Goal: Task Accomplishment & Management: Complete application form

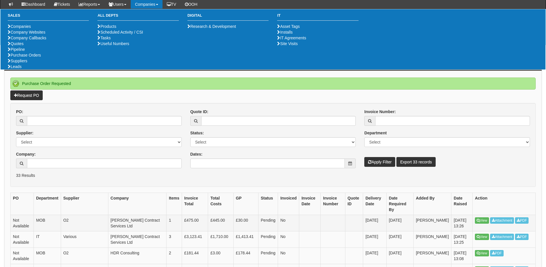
scroll to position [86, 0]
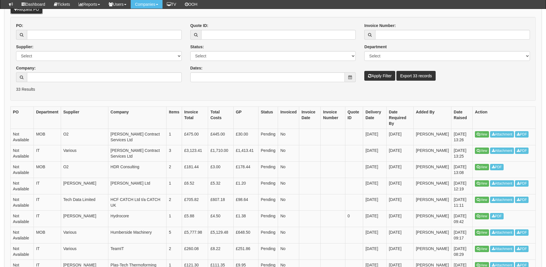
click at [35, 13] on link "Request PO" at bounding box center [26, 9] width 32 height 10
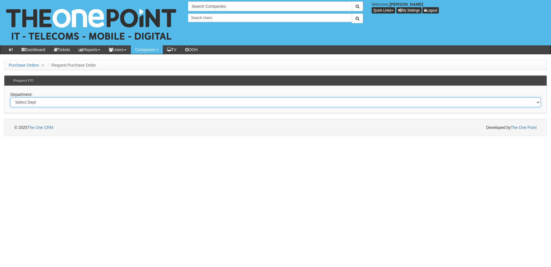
drag, startPoint x: 99, startPoint y: 101, endPoint x: 99, endPoint y: 105, distance: 4.3
click at [99, 101] on select "Select Dept Digital Internal IT Mobiles Marketing Telecoms" at bounding box center [275, 102] width 530 height 10
select select "?pipeID=&dept=IT"
click at [10, 97] on select "Select Dept Digital Internal IT Mobiles Marketing Telecoms" at bounding box center [275, 102] width 530 height 10
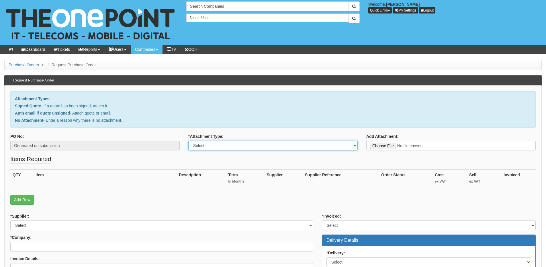
click at [224, 143] on select "Select Signed Quote Auth email with quote if unsigned No Attachment" at bounding box center [273, 146] width 170 height 10
select select "No Attachment"
click at [188, 141] on select "Select Signed Quote Auth email with quote if unsigned No Attachment" at bounding box center [273, 146] width 170 height 10
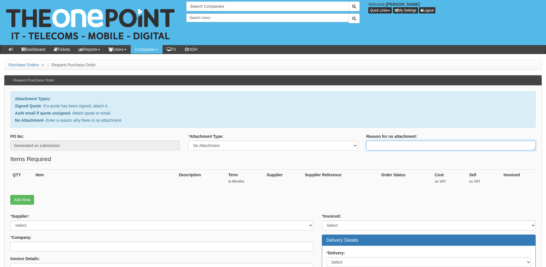
click at [372, 143] on textarea "Reason for no attachment:" at bounding box center [452, 146] width 170 height 10
click at [418, 145] on textarea "Linked to ticket 434468" at bounding box center [452, 146] width 170 height 10
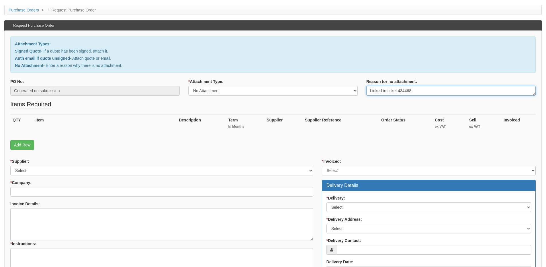
scroll to position [57, 0]
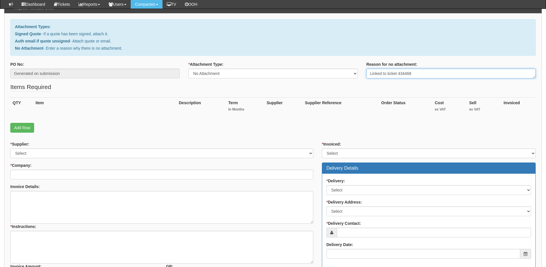
type textarea "Linked to ticket 434468"
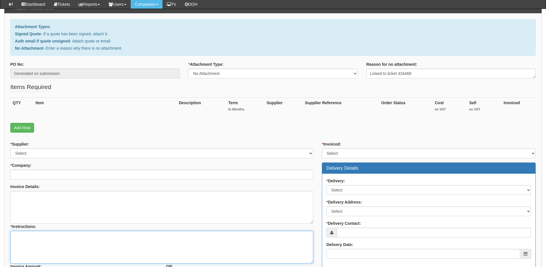
click at [66, 237] on textarea "* Instructions:" at bounding box center [161, 247] width 303 height 33
paste textarea "Linked to ticket 434468"
type textarea "Linked to ticket 434468"
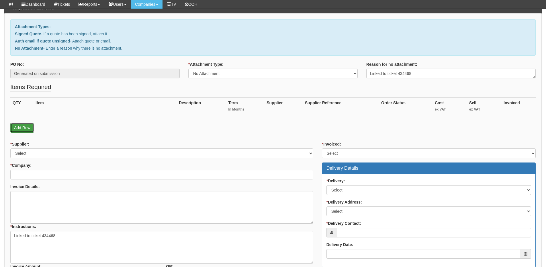
click at [27, 131] on link "Add Row" at bounding box center [22, 128] width 24 height 10
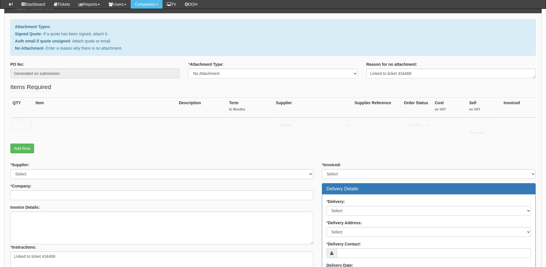
click at [25, 126] on input "text" at bounding box center [22, 125] width 18 height 10
type input "1"
click at [49, 127] on input "text" at bounding box center [105, 125] width 139 height 10
type input "Laptop Set Up"
click at [320, 129] on select "Select 123 REG.co.uk 1Password 3 4Gon AA Jones Electric Ltd Abzorb Access Group…" at bounding box center [313, 125] width 74 height 10
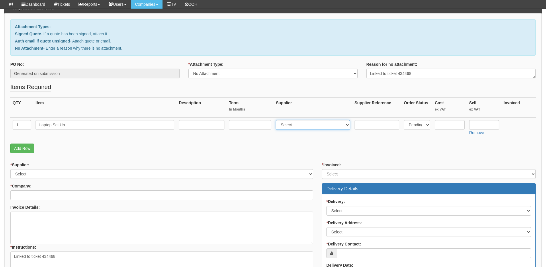
select select "81"
click at [277, 120] on select "Select 123 REG.co.uk 1Password 3 4Gon AA Jones Electric Ltd Abzorb Access Group…" at bounding box center [313, 125] width 74 height 10
click at [486, 126] on input "text" at bounding box center [485, 125] width 30 height 10
type input "40"
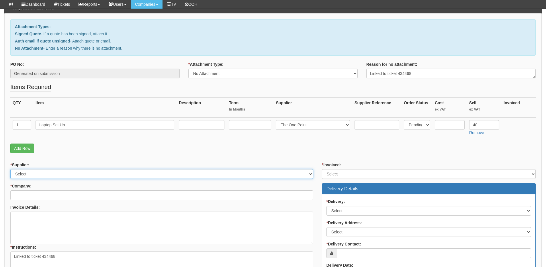
click at [89, 172] on select "Select 123 REG.co.uk 1Password 3 4Gon AA Jones Electric Ltd Abzorb Access Group…" at bounding box center [161, 174] width 303 height 10
select select "81"
click at [10, 169] on select "Select 123 REG.co.uk 1Password 3 4Gon AA Jones Electric Ltd Abzorb Access Group…" at bounding box center [161, 174] width 303 height 10
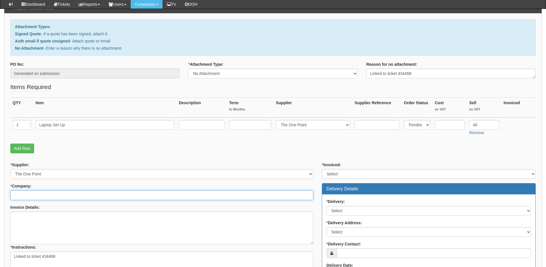
click at [69, 198] on input "* Company:" at bounding box center [161, 195] width 303 height 10
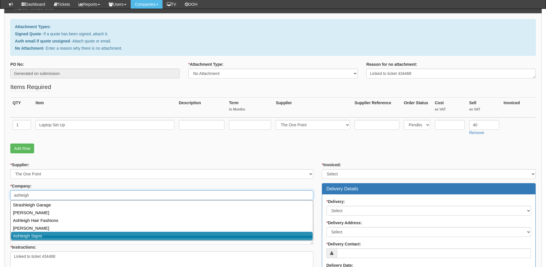
click at [52, 234] on link "Ashleigh Signs" at bounding box center [162, 235] width 302 height 8
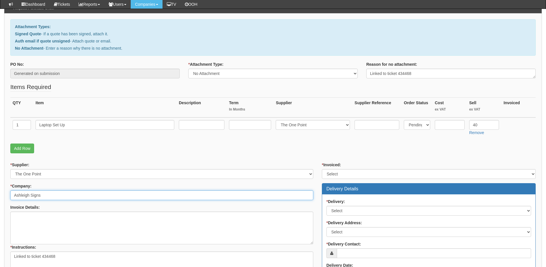
type input "Ashleigh Signs"
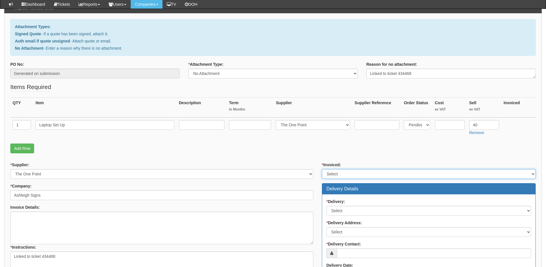
click at [339, 175] on select "Select Yes No N/A STB (part of order)" at bounding box center [429, 174] width 214 height 10
select select "2"
click at [322, 169] on select "Select Yes No N/A STB (part of order)" at bounding box center [429, 174] width 214 height 10
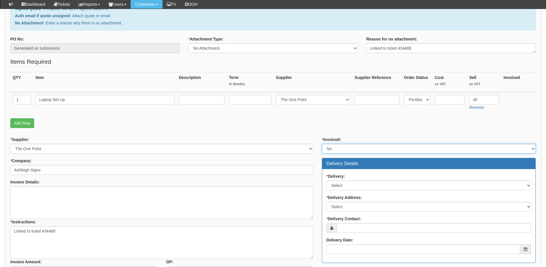
scroll to position [115, 0]
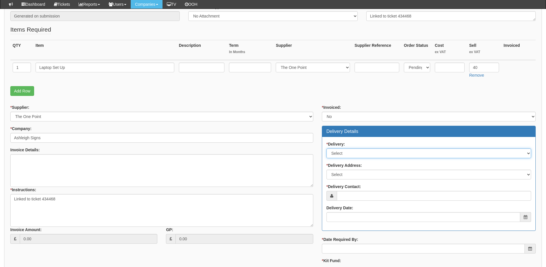
click at [350, 150] on select "Select No Not Applicable Yes" at bounding box center [429, 153] width 205 height 10
select select "3"
click at [327, 148] on select "Select No Not Applicable Yes" at bounding box center [429, 153] width 205 height 10
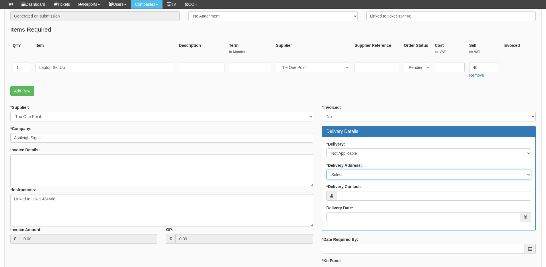
drag, startPoint x: 353, startPoint y: 174, endPoint x: 354, endPoint y: 178, distance: 4.4
click at [353, 174] on select "Select Not Applicable Main Address - WF61TE Other" at bounding box center [429, 175] width 205 height 10
select select "N/A"
click at [327, 170] on select "Select Not Applicable Main Address - WF61TE Other" at bounding box center [429, 175] width 205 height 10
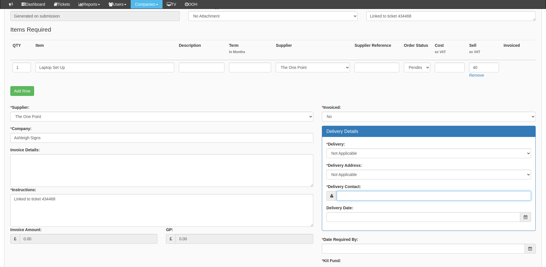
click at [353, 191] on input "* Delivery Contact:" at bounding box center [434, 196] width 194 height 10
click at [380, 197] on input "* Delivery Contact:" at bounding box center [434, 196] width 194 height 10
paste input "Dominic Barton"
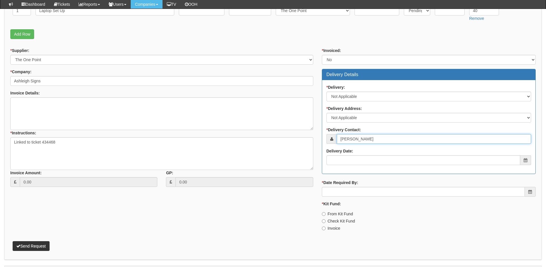
scroll to position [172, 0]
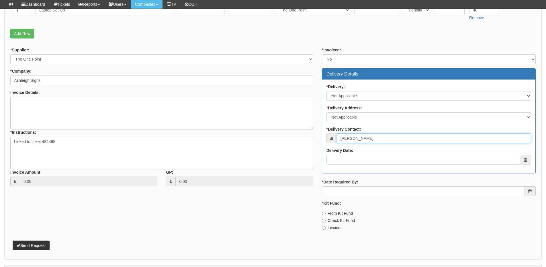
type input "Dominic Barton"
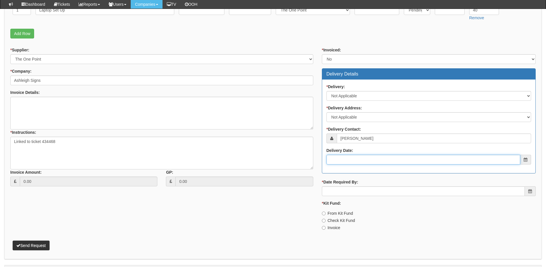
click at [361, 160] on input "Delivery Date:" at bounding box center [424, 160] width 194 height 10
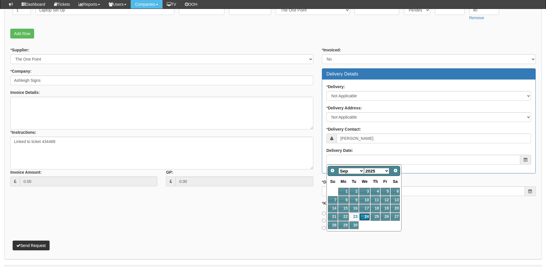
click at [366, 215] on link "24" at bounding box center [364, 217] width 11 height 8
type input "2025-09-24"
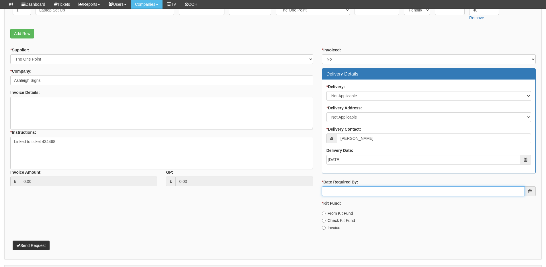
click at [362, 190] on input "* Date Required By:" at bounding box center [423, 191] width 203 height 10
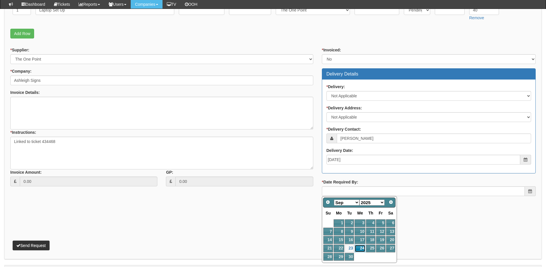
click at [361, 249] on link "24" at bounding box center [360, 248] width 11 height 8
type input "2025-09-24"
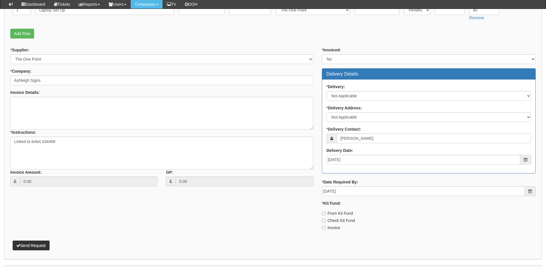
click at [335, 226] on label "Invoice" at bounding box center [331, 228] width 18 height 6
click at [326, 226] on input "Invoice" at bounding box center [324, 228] width 4 height 4
radio input "true"
click at [42, 246] on button "Send Request" at bounding box center [31, 245] width 37 height 10
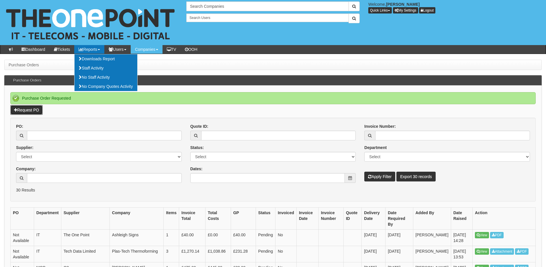
click at [30, 110] on link "Request PO" at bounding box center [26, 110] width 32 height 10
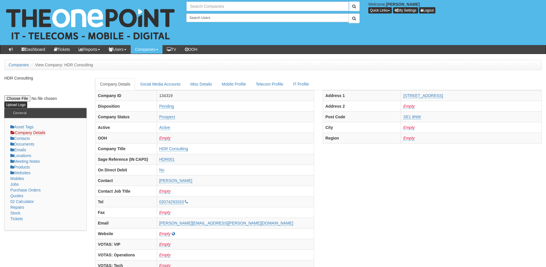
click at [207, 5] on input "text" at bounding box center [267, 6] width 163 height 10
click at [222, 5] on input "smailes sel" at bounding box center [267, 6] width 163 height 10
drag, startPoint x: 222, startPoint y: 5, endPoint x: 188, endPoint y: 6, distance: 34.4
click at [188, 6] on input "smailes selb" at bounding box center [267, 6] width 163 height 10
type input "smailes selb"
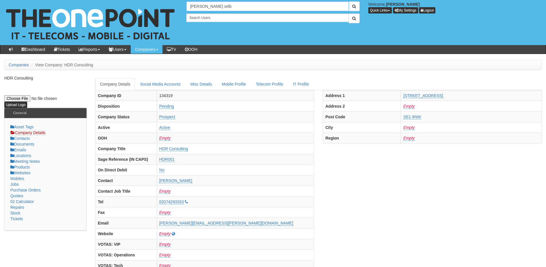
drag, startPoint x: 218, startPoint y: 7, endPoint x: 182, endPoint y: 5, distance: 36.5
click at [182, 5] on div "No search results. smailes selb" at bounding box center [273, 6] width 182 height 10
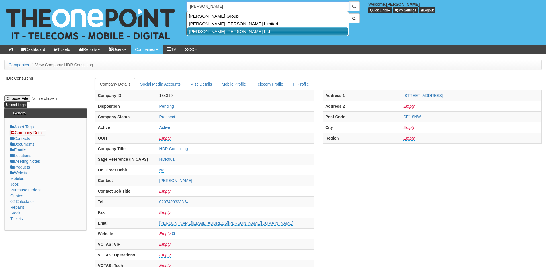
click at [228, 29] on link "[PERSON_NAME] [PERSON_NAME] Ltd" at bounding box center [267, 31] width 161 height 8
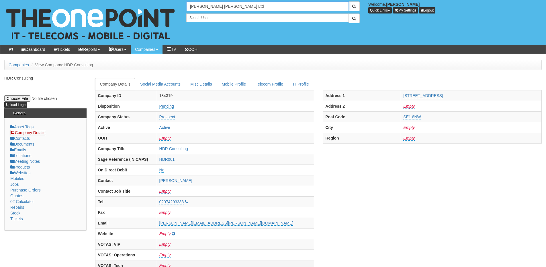
type input "[PERSON_NAME] [PERSON_NAME] Ltd"
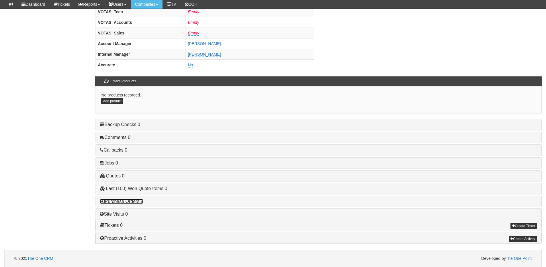
click at [121, 203] on link "Purchase Orders 8" at bounding box center [121, 201] width 43 height 5
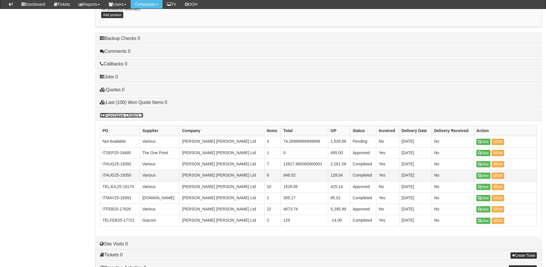
scroll to position [325, 0]
drag, startPoint x: 483, startPoint y: 141, endPoint x: 315, endPoint y: 168, distance: 170.3
click at [312, 168] on td "12817.960000000001" at bounding box center [304, 164] width 47 height 11
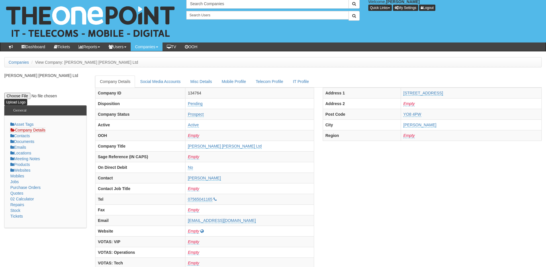
scroll to position [0, 0]
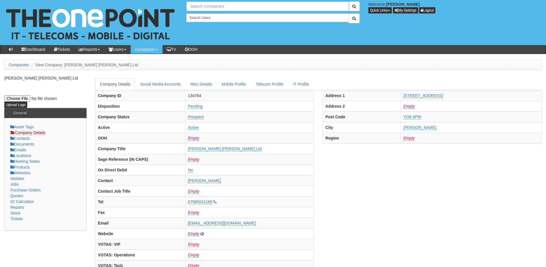
click at [198, 6] on input "text" at bounding box center [267, 6] width 163 height 10
click at [204, 15] on link "N3i" at bounding box center [267, 16] width 161 height 8
type input "N3i"
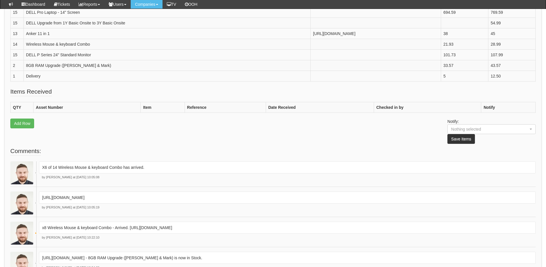
scroll to position [114, 0]
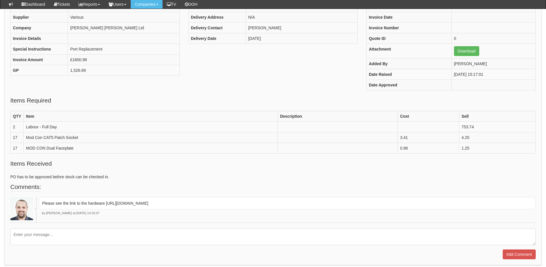
scroll to position [85, 0]
click at [468, 53] on link "Download" at bounding box center [466, 52] width 25 height 10
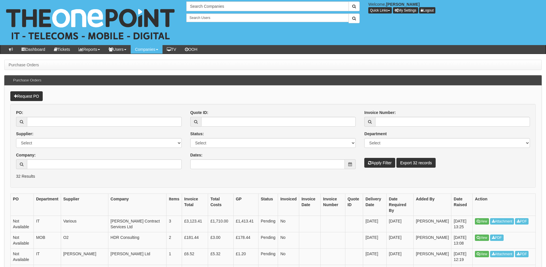
scroll to position [101, 0]
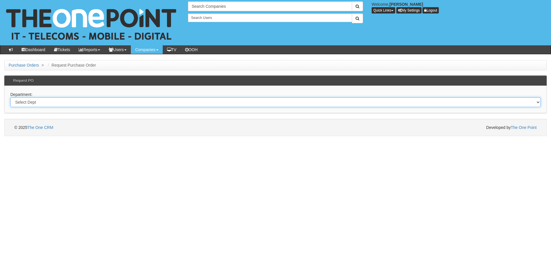
drag, startPoint x: 115, startPoint y: 100, endPoint x: 117, endPoint y: 105, distance: 4.6
click at [115, 100] on select "Select Dept Digital Internal IT Mobiles Marketing Telecoms" at bounding box center [275, 102] width 530 height 10
select select "?pipeID=&dept=IT"
click at [10, 97] on select "Select Dept Digital Internal IT Mobiles Marketing Telecoms" at bounding box center [275, 102] width 530 height 10
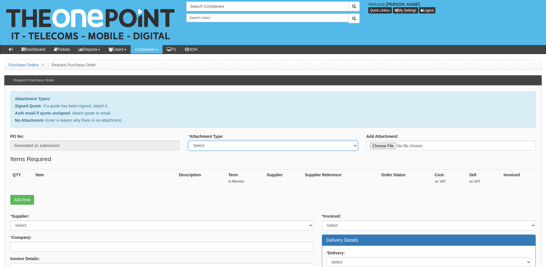
click at [205, 147] on select "Select Signed Quote Auth email with quote if unsigned No Attachment" at bounding box center [273, 146] width 170 height 10
select select "No Attachment"
click at [188, 141] on select "Select Signed Quote Auth email with quote if unsigned No Attachment" at bounding box center [273, 146] width 170 height 10
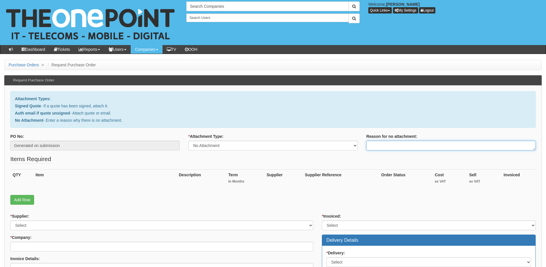
click at [384, 146] on textarea "Reason for no attachment:" at bounding box center [452, 146] width 170 height 10
click at [418, 145] on textarea "Linked to ticket 434491" at bounding box center [452, 146] width 170 height 10
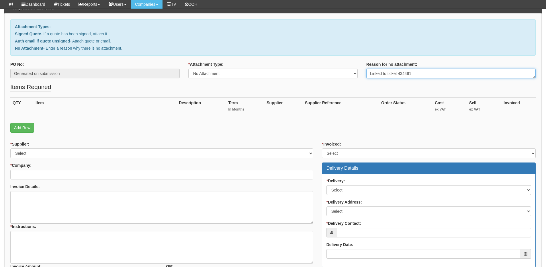
type textarea "Linked to ticket 434491"
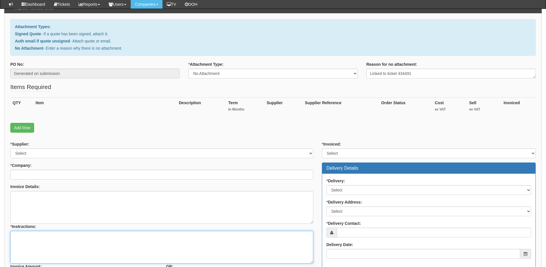
click at [59, 239] on textarea "* Instructions:" at bounding box center [161, 247] width 303 height 33
paste textarea "Linked to ticket 434491"
type textarea "Linked to ticket 434491"
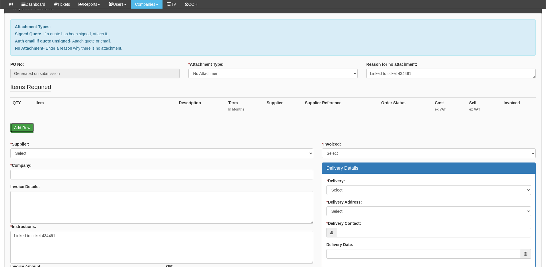
click at [17, 130] on link "Add Row" at bounding box center [22, 128] width 24 height 10
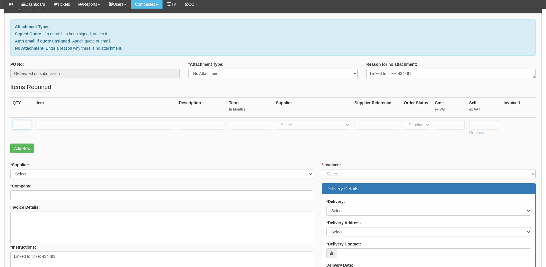
click at [20, 125] on input "text" at bounding box center [22, 125] width 18 height 10
type input "1"
click at [53, 128] on input "text" at bounding box center [105, 125] width 139 height 10
type input "NFP Business Premium"
click at [254, 123] on input "text" at bounding box center [250, 125] width 42 height 10
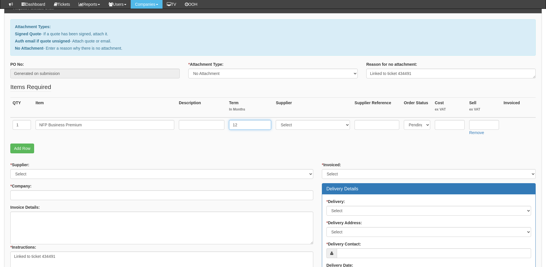
type input "12"
click at [211, 124] on input "1" at bounding box center [202, 125] width 46 height 10
type input "12-months"
click at [286, 124] on select "Select 123 REG.co.uk 1Password 3 4Gon AA Jones Electric Ltd Abzorb Access Group…" at bounding box center [313, 125] width 74 height 10
select select "291"
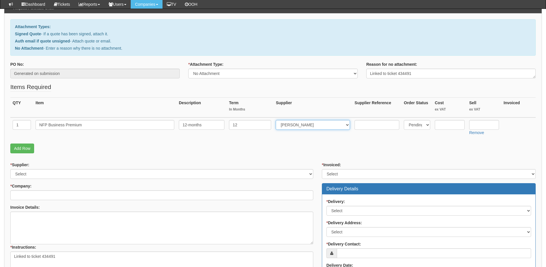
click at [277, 120] on select "Select 123 REG.co.uk 1Password 3 4Gon AA Jones Electric Ltd Abzorb Access Group…" at bounding box center [313, 125] width 74 height 10
click at [444, 124] on input "text" at bounding box center [450, 125] width 30 height 10
type input "4.05"
click at [474, 125] on input "text" at bounding box center [485, 125] width 30 height 10
type input "4.41"
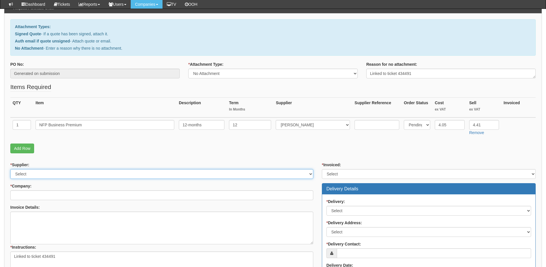
click at [56, 174] on select "Select 123 REG.co.uk 1Password 3 4Gon AA Jones Electric Ltd Abzorb Access Group…" at bounding box center [161, 174] width 303 height 10
select select "291"
click at [10, 169] on select "Select 123 REG.co.uk 1Password 3 4Gon AA Jones Electric Ltd Abzorb Access Group…" at bounding box center [161, 174] width 303 height 10
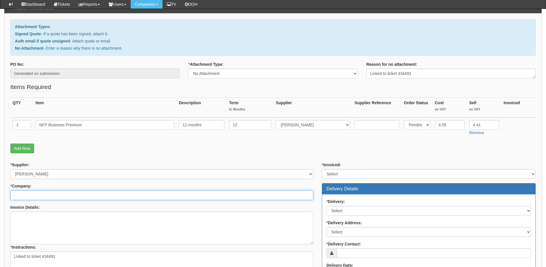
click at [50, 196] on input "* Company:" at bounding box center [161, 195] width 303 height 10
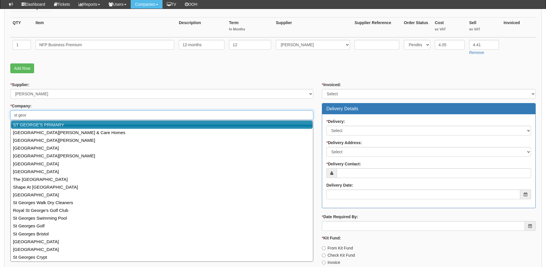
scroll to position [143, 0]
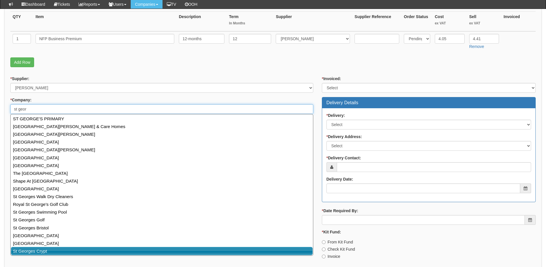
click at [42, 248] on link "St Georges Crypt" at bounding box center [162, 251] width 302 height 8
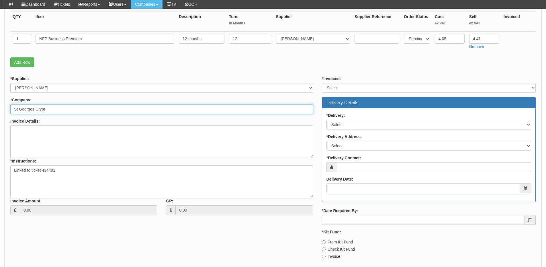
type input "St Georges Crypt"
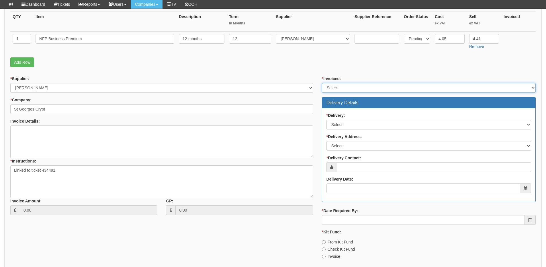
click at [338, 91] on select "Select Yes No N/A STB (part of order)" at bounding box center [429, 88] width 214 height 10
select select "2"
click at [322, 83] on select "Select Yes No N/A STB (part of order)" at bounding box center [429, 88] width 214 height 10
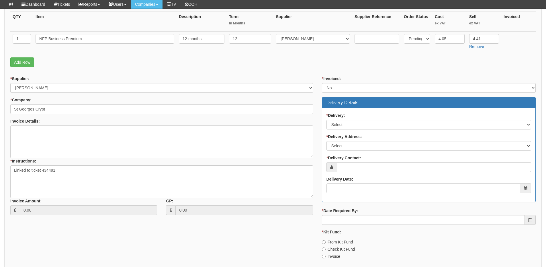
click at [338, 119] on div "* Delivery: Select No Not Applicable Yes" at bounding box center [429, 120] width 205 height 17
click at [339, 132] on div "* Delivery: Select No Not Applicable Yes * Delivery Address: Select Not Applica…" at bounding box center [428, 155] width 213 height 94
drag, startPoint x: 341, startPoint y: 122, endPoint x: 342, endPoint y: 127, distance: 4.9
click at [341, 122] on select "Select No Not Applicable Yes" at bounding box center [429, 125] width 205 height 10
select select "3"
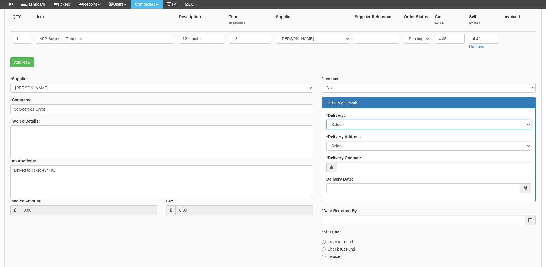
click at [327, 120] on select "Select No Not Applicable Yes" at bounding box center [429, 125] width 205 height 10
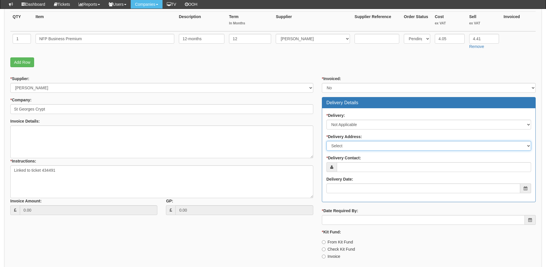
click at [342, 148] on select "Select Not Applicable Main Address - LS1 3BR Other" at bounding box center [429, 146] width 205 height 10
select select "N/A"
click at [327, 141] on select "Select Not Applicable Main Address - LS1 3BR Other" at bounding box center [429, 146] width 205 height 10
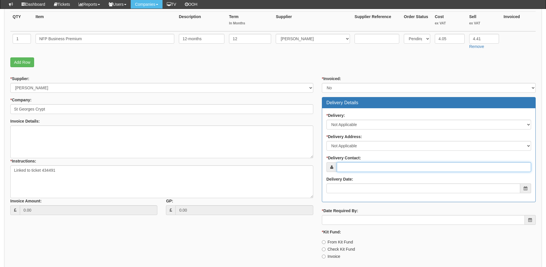
click at [344, 164] on input "* Delivery Contact:" at bounding box center [434, 167] width 194 height 10
click at [357, 166] on input "* Delivery Contact:" at bounding box center [434, 167] width 194 height 10
paste input "text"
drag, startPoint x: 361, startPoint y: 170, endPoint x: 324, endPoint y: 168, distance: 36.8
click at [324, 168] on div "* Delivery: Select No Not Applicable Yes * Delivery Address: Select Not Applica…" at bounding box center [428, 155] width 213 height 94
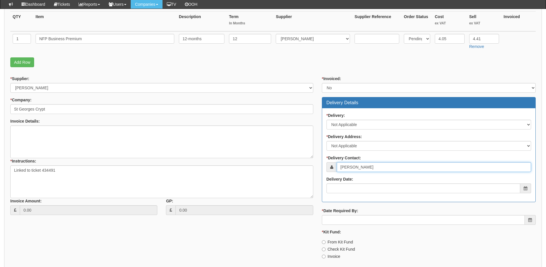
type input "Tom French"
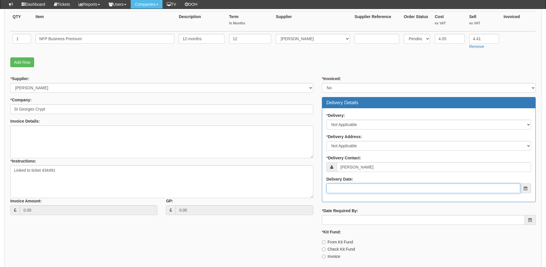
click at [338, 186] on input "Delivery Date:" at bounding box center [424, 188] width 194 height 10
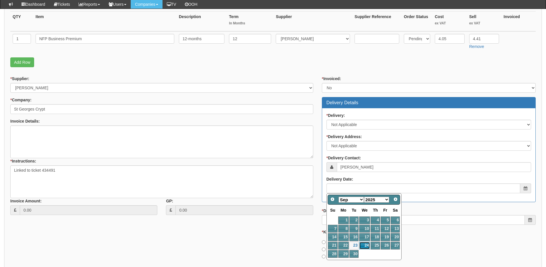
click at [365, 245] on link "24" at bounding box center [364, 246] width 11 height 8
type input "2025-09-24"
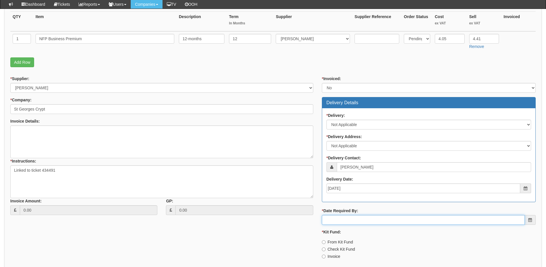
click at [362, 217] on input "* Date Required By:" at bounding box center [423, 220] width 203 height 10
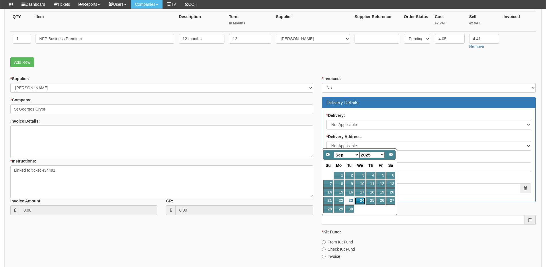
click at [362, 201] on link "24" at bounding box center [360, 201] width 11 height 8
type input "2025-09-24"
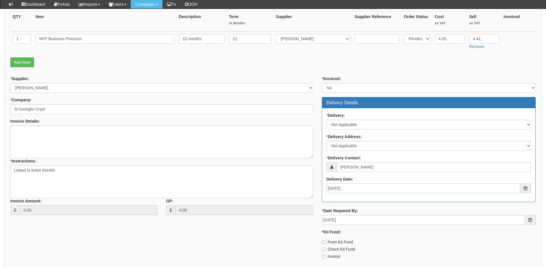
click at [332, 256] on label "Invoice" at bounding box center [331, 256] width 18 height 6
click at [326, 256] on input "Invoice" at bounding box center [324, 256] width 4 height 4
radio input "true"
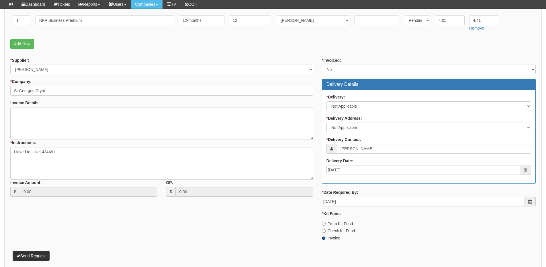
scroll to position [172, 0]
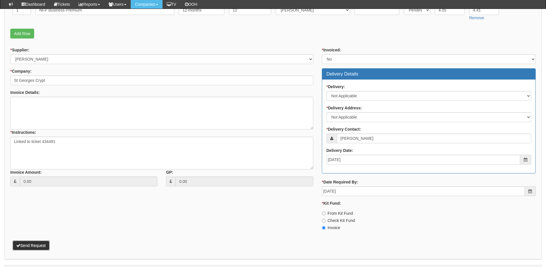
click at [29, 249] on button "Send Request" at bounding box center [31, 245] width 37 height 10
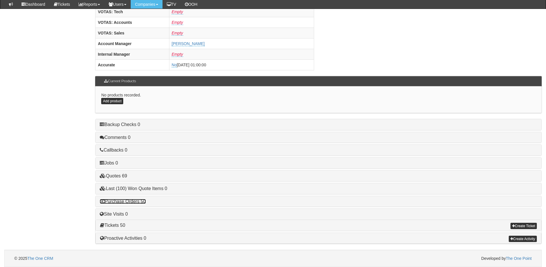
click at [131, 202] on link "Purchase Orders 50" at bounding box center [123, 201] width 46 height 5
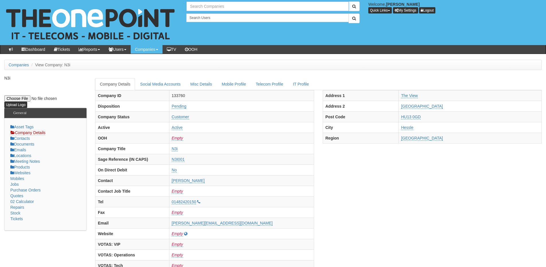
click at [214, 8] on input "text" at bounding box center [267, 6] width 163 height 10
click at [215, 16] on link "Hudgell Solicitors" at bounding box center [267, 16] width 161 height 8
type input "Hudgell Solicitors"
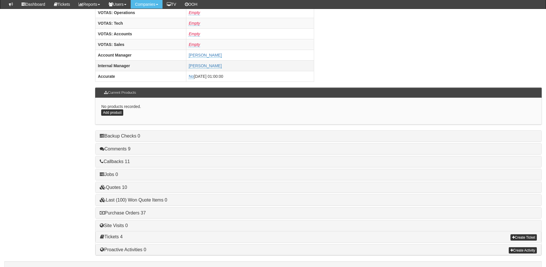
scroll to position [239, 0]
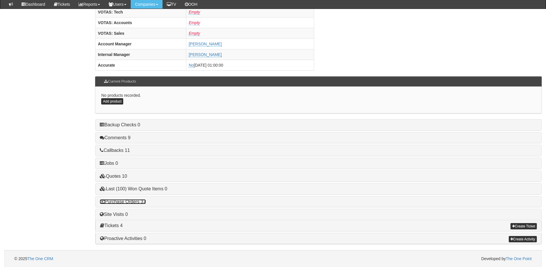
click at [135, 201] on link "Purchase Orders 37" at bounding box center [123, 201] width 46 height 5
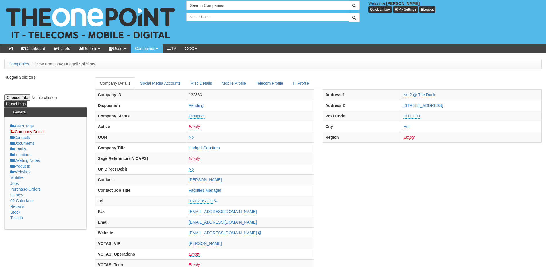
scroll to position [0, 0]
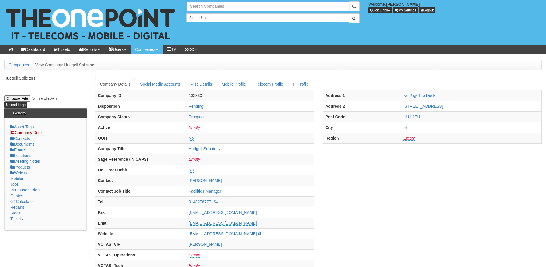
click at [211, 11] on input "text" at bounding box center [267, 6] width 163 height 10
click at [231, 11] on input "rms gr" at bounding box center [267, 6] width 163 height 10
click at [228, 15] on link "RMS Group Holdings Ltd" at bounding box center [267, 16] width 161 height 8
type input "RMS Group Holdings Ltd"
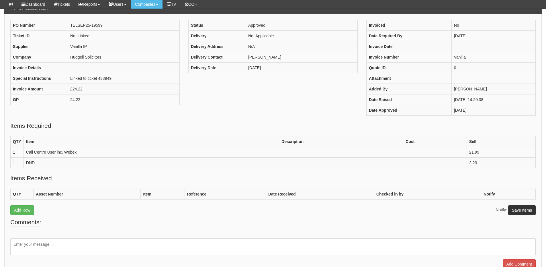
scroll to position [57, 0]
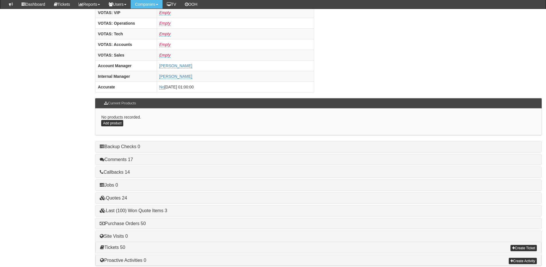
scroll to position [239, 0]
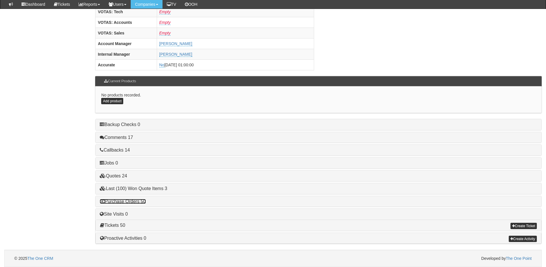
drag, startPoint x: 141, startPoint y: 199, endPoint x: 151, endPoint y: 198, distance: 9.8
click at [141, 199] on link "Purchase Orders 50" at bounding box center [123, 201] width 46 height 5
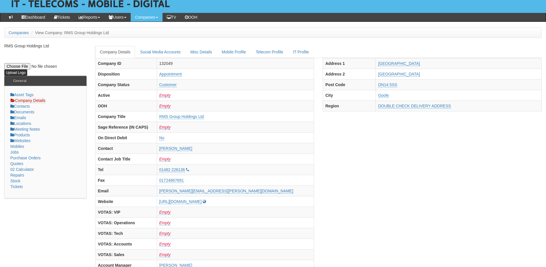
scroll to position [0, 0]
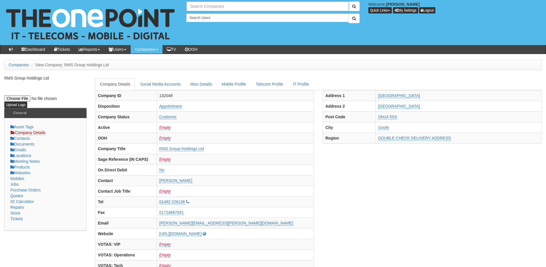
click at [207, 10] on input "text" at bounding box center [267, 6] width 163 height 10
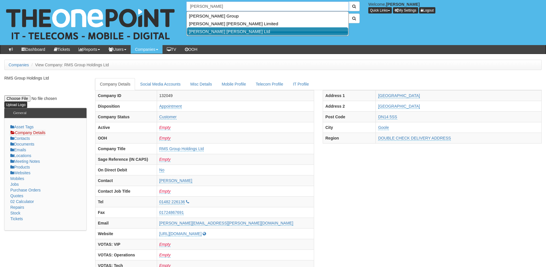
click at [211, 30] on link "Smailes Goldie Selby Ltd" at bounding box center [267, 31] width 161 height 8
type input "Smailes Goldie Selby Ltd"
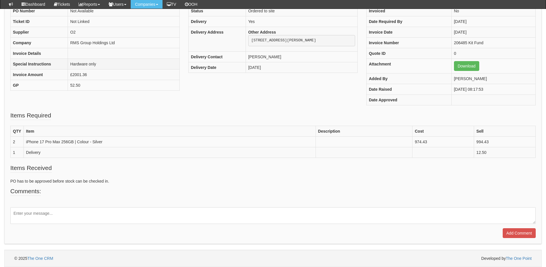
scroll to position [71, 0]
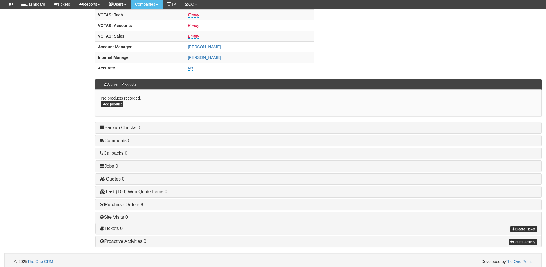
scroll to position [239, 0]
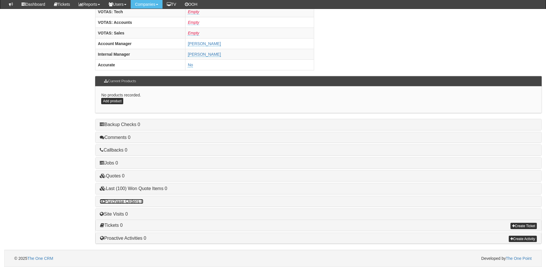
click at [133, 202] on link "Purchase Orders 8" at bounding box center [121, 201] width 43 height 5
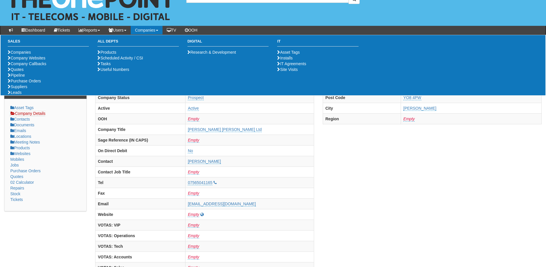
scroll to position [0, 0]
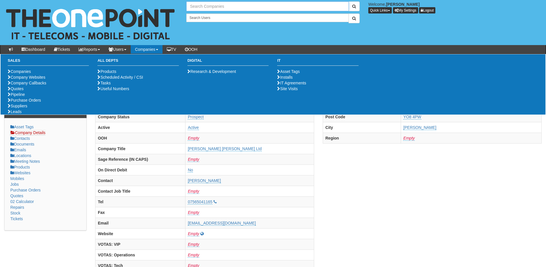
click at [204, 6] on input "text" at bounding box center [267, 6] width 163 height 10
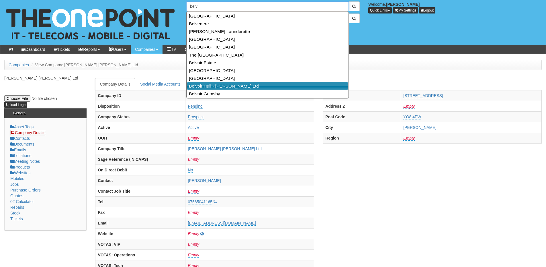
click at [210, 88] on link "Belvoir Hull - [PERSON_NAME] Ltd" at bounding box center [267, 86] width 161 height 8
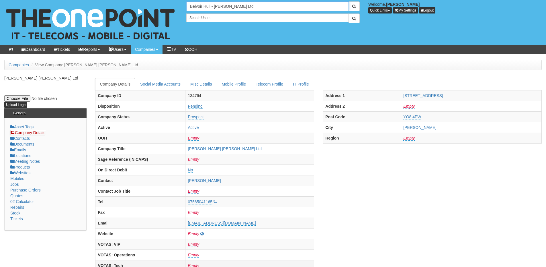
type input "Belvoir Hull - [PERSON_NAME] Ltd"
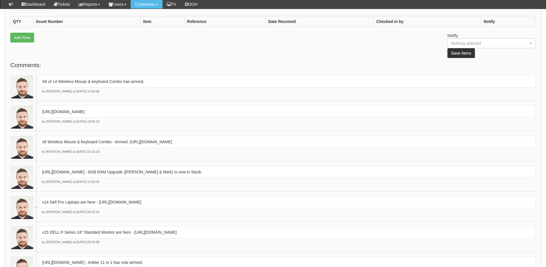
scroll to position [315, 0]
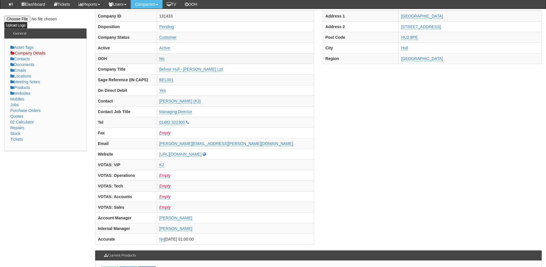
scroll to position [29, 0]
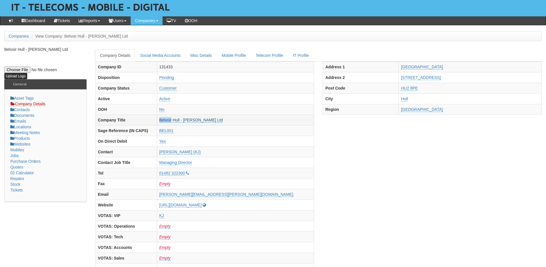
drag, startPoint x: 199, startPoint y: 122, endPoint x: 216, endPoint y: 119, distance: 17.1
click at [216, 119] on tr "Company Title Belvoir Hull - [PERSON_NAME] Ltd" at bounding box center [205, 119] width 219 height 11
copy tr "Belvoir"
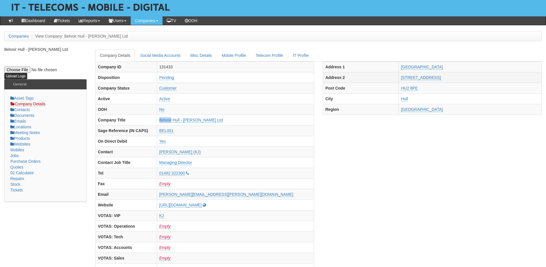
drag, startPoint x: 406, startPoint y: 78, endPoint x: 456, endPoint y: 80, distance: 49.4
click at [456, 80] on tr "Address [STREET_ADDRESS]" at bounding box center [432, 77] width 219 height 11
copy tr "[STREET_ADDRESS]"
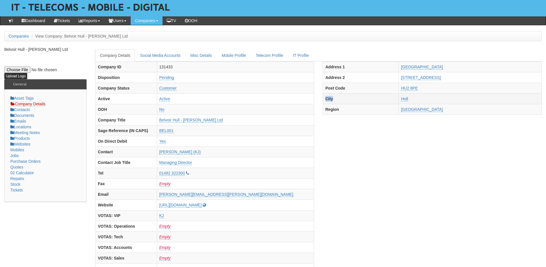
drag, startPoint x: 408, startPoint y: 93, endPoint x: 405, endPoint y: 93, distance: 3.7
click at [405, 93] on tbody "Address [GEOGRAPHIC_DATA] Address [STREET_ADDRESS] Post Code HU2 8PE City [GEOG…" at bounding box center [432, 87] width 219 height 53
click at [435, 89] on td "HU2 8PE" at bounding box center [470, 88] width 143 height 11
drag, startPoint x: 429, startPoint y: 89, endPoint x: 406, endPoint y: 90, distance: 23.6
click at [406, 90] on tr "Post Code HU2 8PE" at bounding box center [432, 88] width 219 height 11
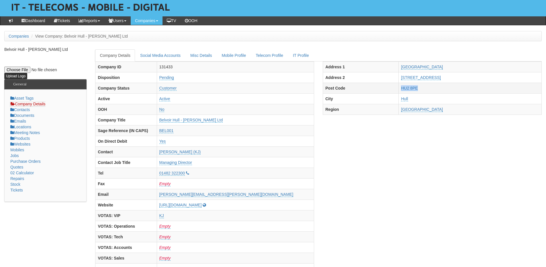
copy tr "HU2 8PE"
drag, startPoint x: 202, startPoint y: 152, endPoint x: 216, endPoint y: 153, distance: 13.8
click at [216, 153] on td "[PERSON_NAME] (KJ)" at bounding box center [235, 151] width 157 height 11
copy link "[PERSON_NAME]"
drag, startPoint x: 251, startPoint y: 153, endPoint x: 218, endPoint y: 154, distance: 33.6
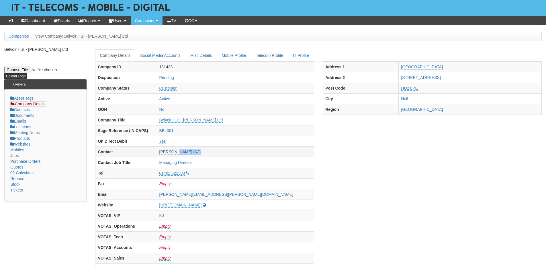
click at [218, 154] on td "Kuljeet Aujla (KJ)" at bounding box center [235, 151] width 157 height 11
copy link "Aujla (KJ)"
drag, startPoint x: 201, startPoint y: 173, endPoint x: 229, endPoint y: 174, distance: 27.6
click at [229, 174] on td "01482 322300" at bounding box center [235, 173] width 157 height 11
copy link "01482 322300"
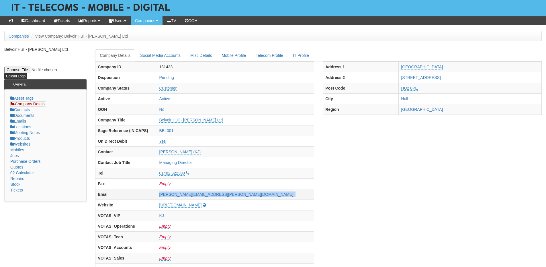
drag, startPoint x: 197, startPoint y: 196, endPoint x: 262, endPoint y: 192, distance: 64.6
click at [262, 192] on tr "Email kuljeet.aujla@belvoir.co.uk" at bounding box center [205, 194] width 219 height 11
copy tr "kuljeet.aujla@belvoir.co.uk"
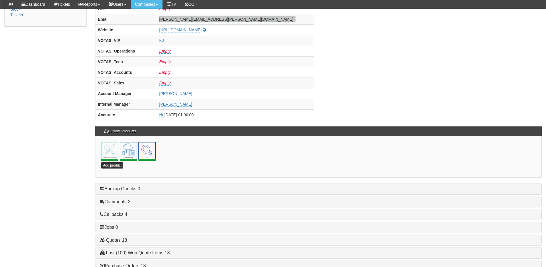
scroll to position [253, 0]
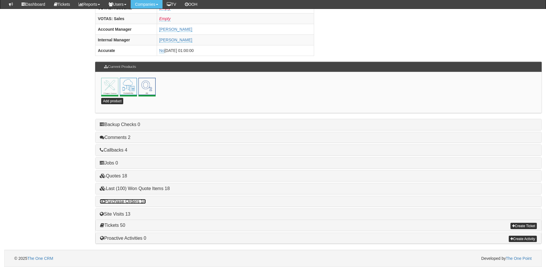
drag, startPoint x: 142, startPoint y: 200, endPoint x: 202, endPoint y: 208, distance: 60.5
click at [142, 200] on link "Purchase Orders 18" at bounding box center [123, 201] width 46 height 5
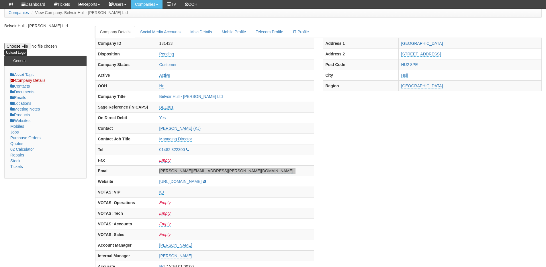
scroll to position [0, 0]
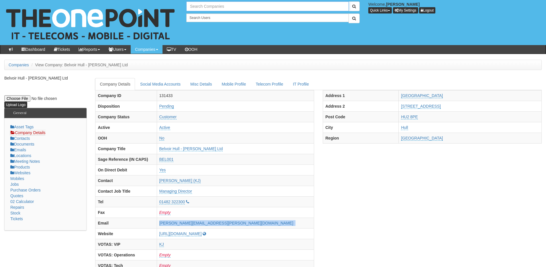
drag, startPoint x: 206, startPoint y: 7, endPoint x: 206, endPoint y: 23, distance: 16.4
click at [206, 7] on input "text" at bounding box center [267, 6] width 163 height 10
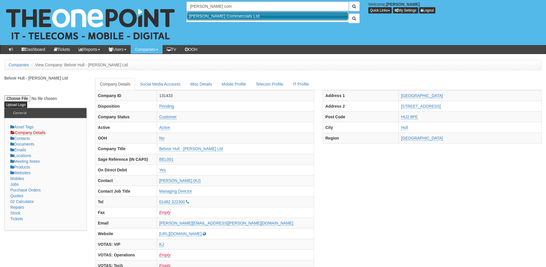
click at [219, 15] on link "[PERSON_NAME] Commercials Ltd" at bounding box center [267, 16] width 161 height 8
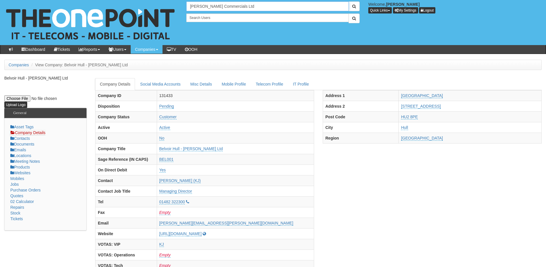
type input "[PERSON_NAME] Commercials Ltd"
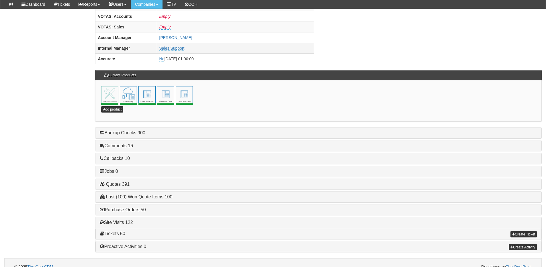
scroll to position [253, 0]
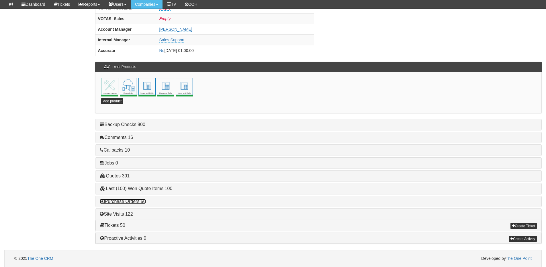
click at [138, 199] on link "Purchase Orders 50" at bounding box center [123, 201] width 46 height 5
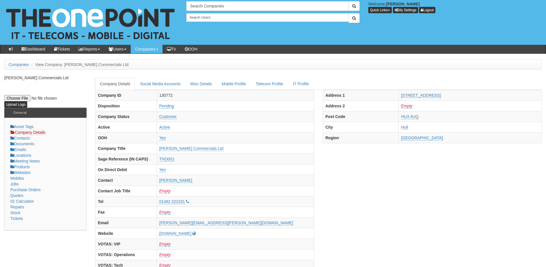
scroll to position [0, 0]
click at [201, 3] on input "text" at bounding box center [267, 6] width 163 height 10
click at [209, 6] on input "belvoir" at bounding box center [267, 6] width 163 height 10
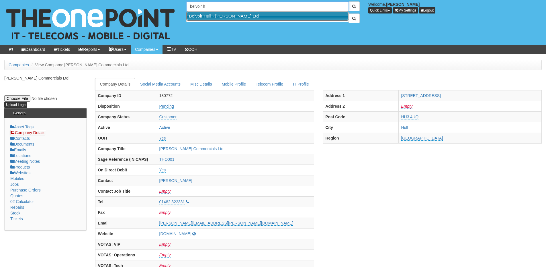
click at [212, 17] on link "Belvoir Hull - MK Aujla Ltd" at bounding box center [267, 16] width 161 height 8
type input "Belvoir Hull - MK Aujla Ltd"
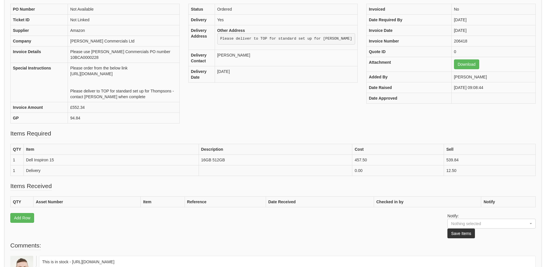
scroll to position [28, 0]
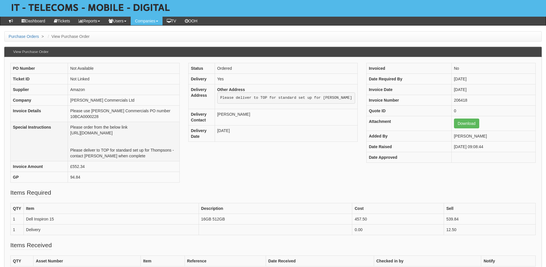
drag, startPoint x: 42, startPoint y: 133, endPoint x: 58, endPoint y: 143, distance: 18.8
click at [68, 143] on td "Please order from the below link [URL][DOMAIN_NAME] Please deliver to TOP for s…" at bounding box center [124, 141] width 112 height 39
click at [68, 140] on td "Please order from the below link [URL][DOMAIN_NAME] Please deliver to TOP for s…" at bounding box center [124, 141] width 112 height 39
drag, startPoint x: 40, startPoint y: 131, endPoint x: 52, endPoint y: 144, distance: 17.4
click at [68, 144] on td "Please order from the below link [URL][DOMAIN_NAME] Please deliver to TOP for s…" at bounding box center [124, 141] width 112 height 39
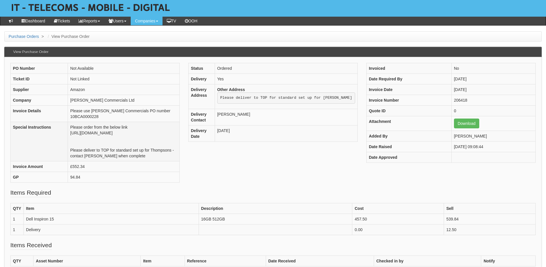
copy td "[URL][DOMAIN_NAME]"
click at [180, 156] on td "Please order from the below link [URL][DOMAIN_NAME] Please deliver to TOP for s…" at bounding box center [124, 141] width 112 height 39
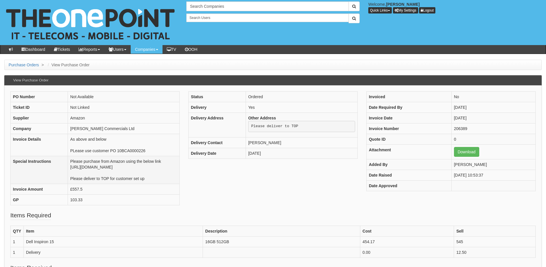
drag, startPoint x: 41, startPoint y: 167, endPoint x: 61, endPoint y: 179, distance: 23.3
click at [68, 179] on td "Please purchase from Amazon using the below link https://www.amazon.co.uk/Dell-…" at bounding box center [124, 170] width 112 height 28
copy td "https://www.amazon.co.uk/Dell-Inspiron-i5-1235U-Graphics-English-UK/dp/B0CVQWW1…"
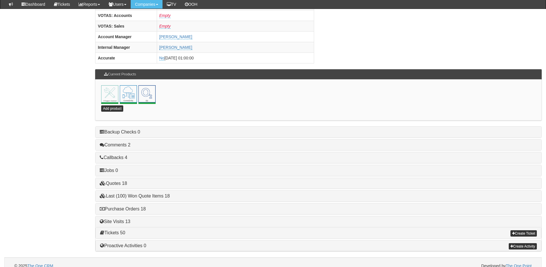
scroll to position [253, 0]
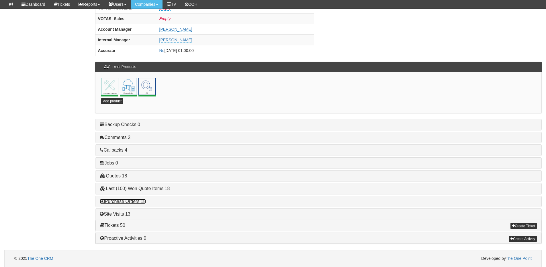
click at [138, 203] on link "Purchase Orders 18" at bounding box center [123, 201] width 46 height 5
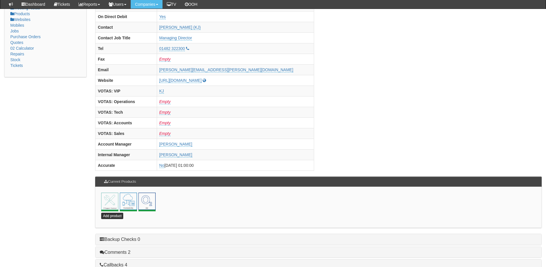
scroll to position [0, 0]
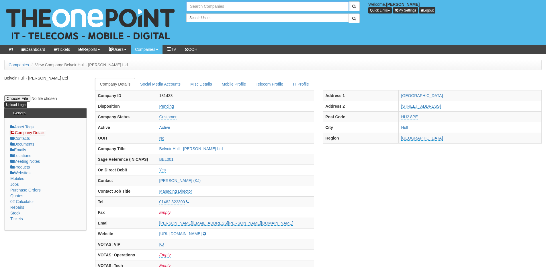
click at [217, 6] on input "text" at bounding box center [267, 6] width 163 height 10
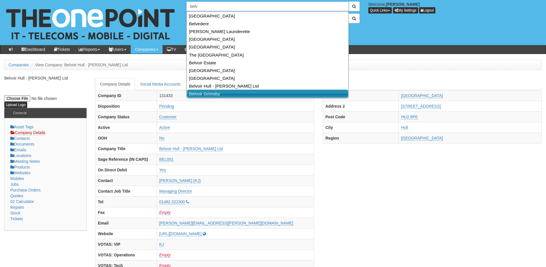
click at [219, 94] on link "Belvoir Grimsby" at bounding box center [267, 93] width 161 height 8
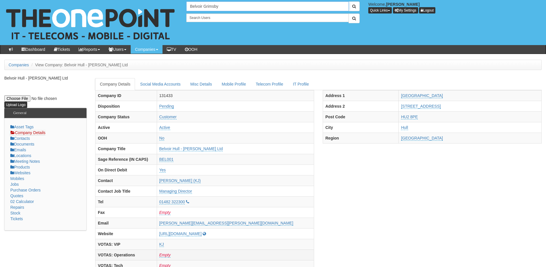
type input "Belvoir Grimsby"
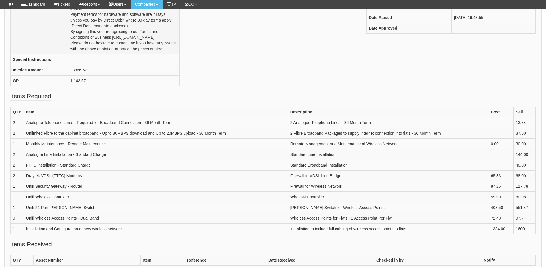
scroll to position [143, 0]
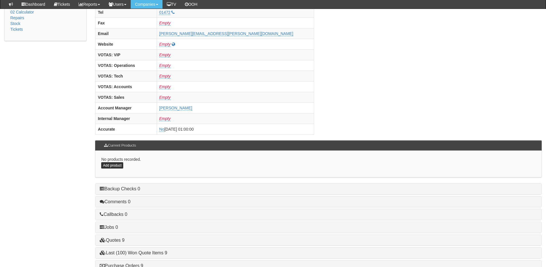
scroll to position [239, 0]
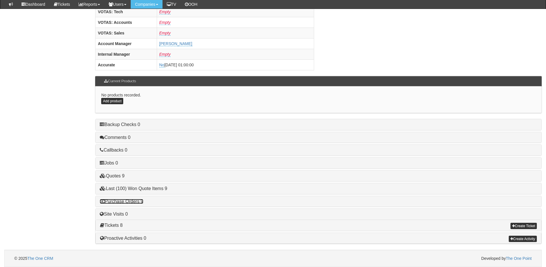
drag, startPoint x: 144, startPoint y: 199, endPoint x: 195, endPoint y: 211, distance: 52.7
click at [143, 199] on link "Purchase Orders 9" at bounding box center [121, 201] width 43 height 5
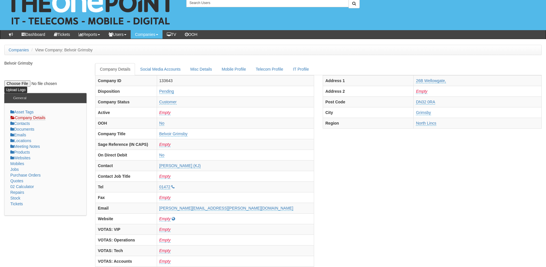
scroll to position [0, 0]
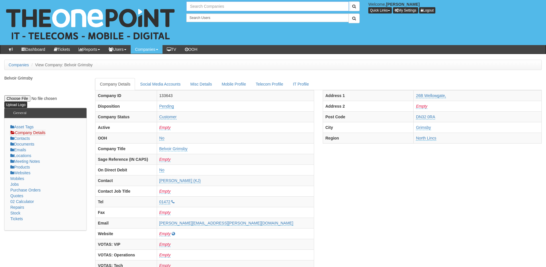
click at [233, 8] on input "text" at bounding box center [267, 6] width 163 height 10
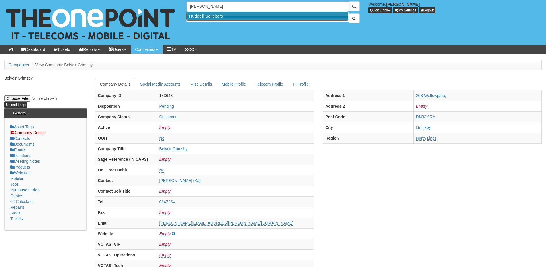
click at [225, 14] on link "Hudgell Solicitors" at bounding box center [267, 16] width 161 height 8
type input "Hudgell Solicitors"
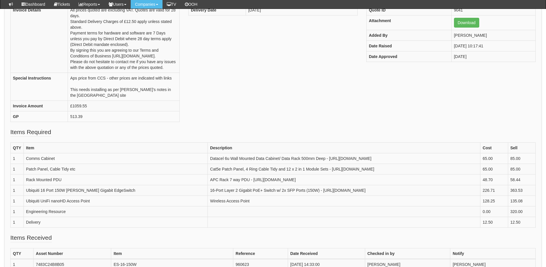
scroll to position [114, 0]
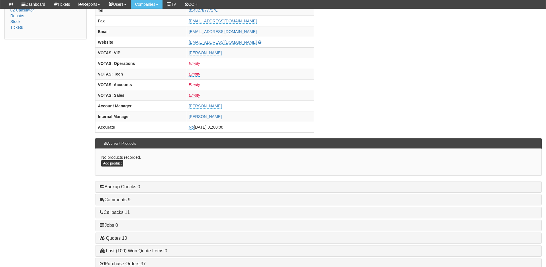
scroll to position [239, 0]
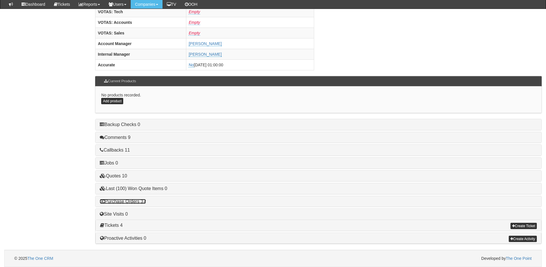
drag, startPoint x: 131, startPoint y: 201, endPoint x: 138, endPoint y: 201, distance: 7.5
click at [131, 201] on link "Purchase Orders 37" at bounding box center [123, 201] width 46 height 5
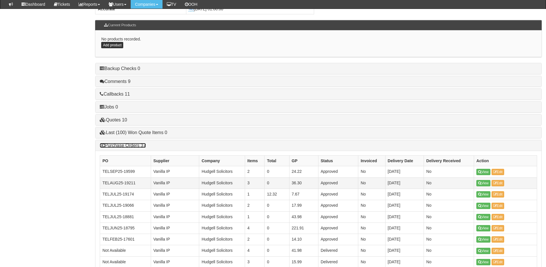
scroll to position [296, 0]
